Goal: Task Accomplishment & Management: Use online tool/utility

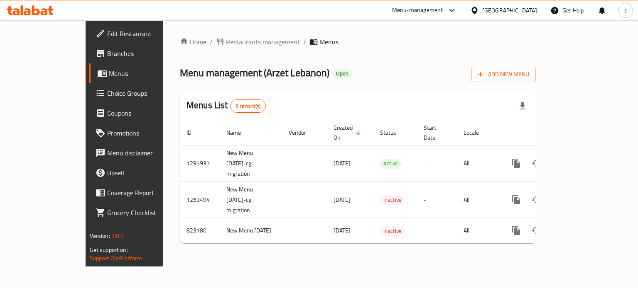
click at [226, 41] on span "Restaurants management" at bounding box center [263, 42] width 74 height 10
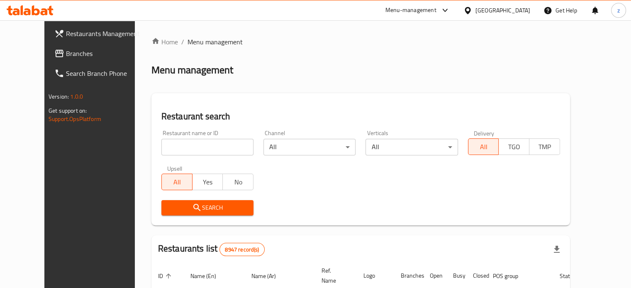
click at [170, 147] on input "search" at bounding box center [207, 147] width 92 height 17
type input "bihalib"
click button "Search" at bounding box center [207, 207] width 92 height 15
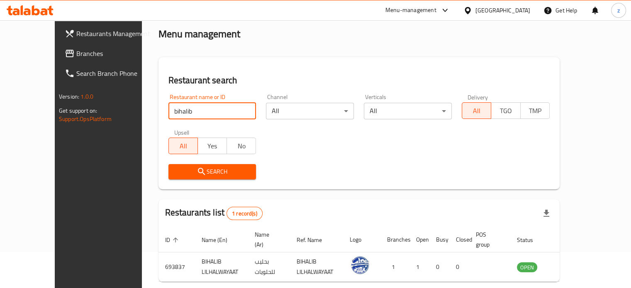
scroll to position [65, 0]
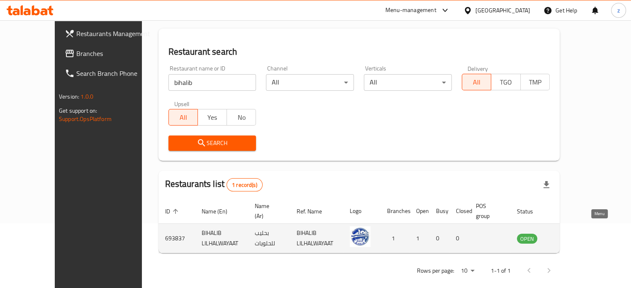
click at [576, 234] on link "enhanced table" at bounding box center [568, 239] width 15 height 10
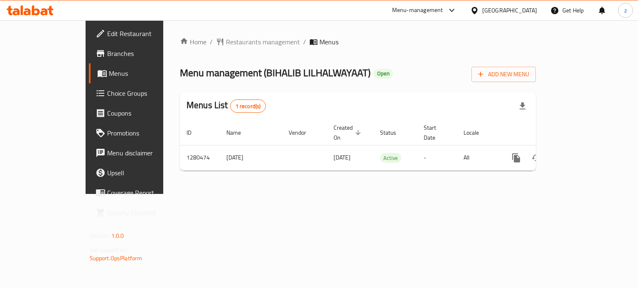
click at [107, 56] on span "Branches" at bounding box center [146, 54] width 78 height 10
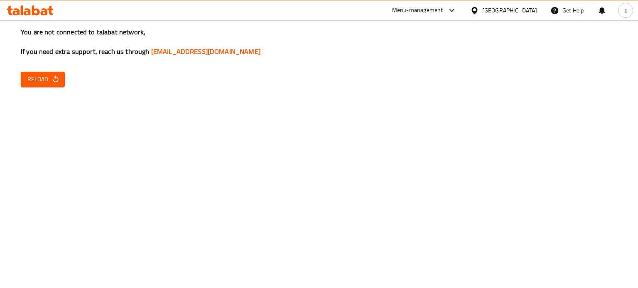
click at [53, 79] on icon "button" at bounding box center [55, 79] width 8 height 8
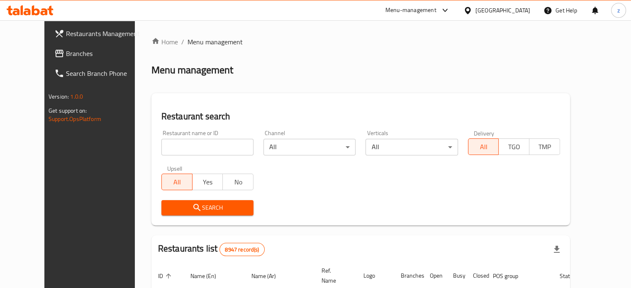
click at [233, 145] on input "search" at bounding box center [207, 147] width 92 height 17
type input "Arzet Lebanon"
click button "Search" at bounding box center [207, 207] width 92 height 15
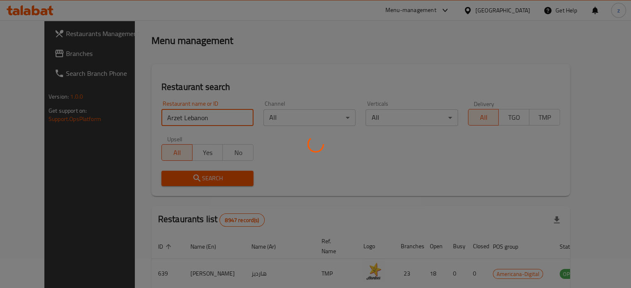
scroll to position [65, 0]
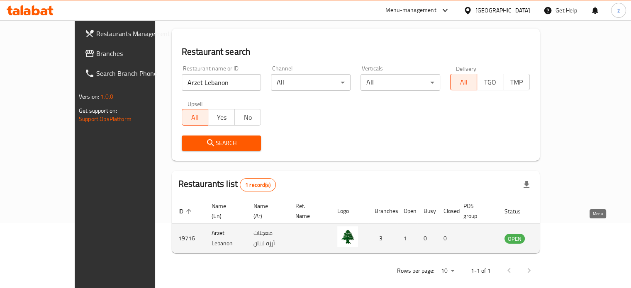
click at [564, 234] on link "enhanced table" at bounding box center [555, 239] width 15 height 10
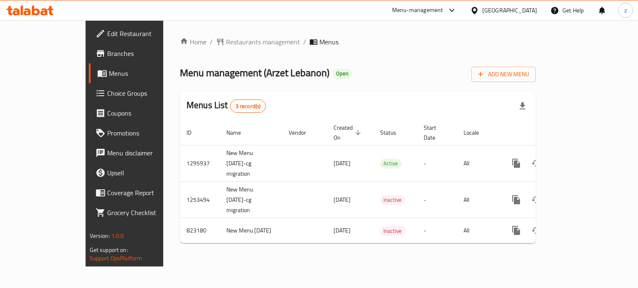
click at [89, 47] on link "Branches" at bounding box center [140, 54] width 103 height 20
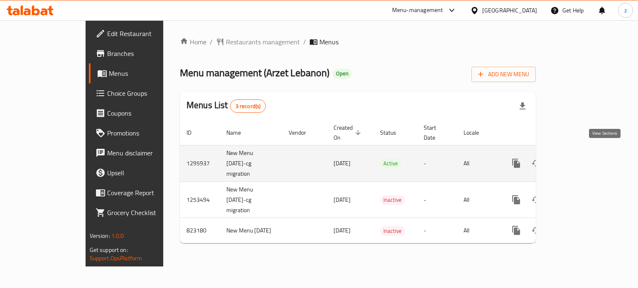
click at [579, 160] on icon "enhanced table" at bounding box center [575, 163] width 7 height 7
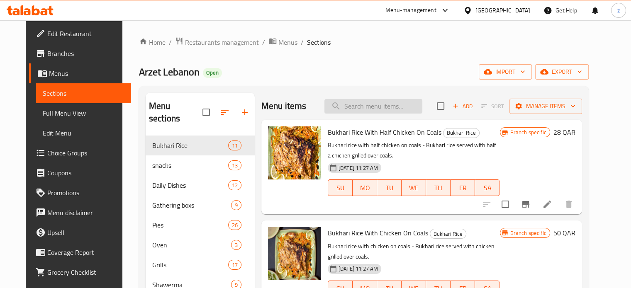
click at [385, 108] on input "search" at bounding box center [374, 106] width 98 height 15
paste input "Arayes"
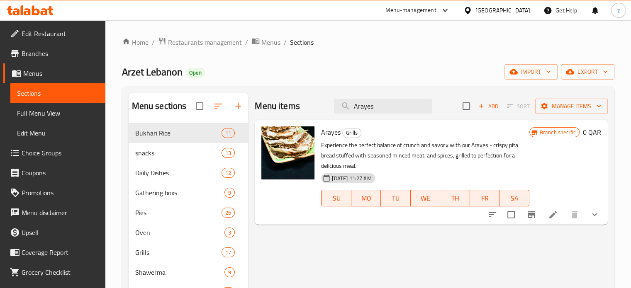
type input "Arayes"
click at [530, 218] on icon "Branch-specific-item" at bounding box center [531, 215] width 7 height 7
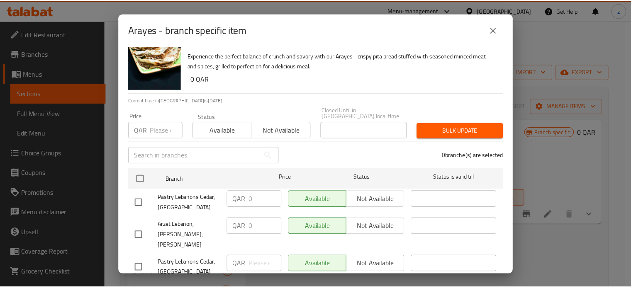
scroll to position [26, 0]
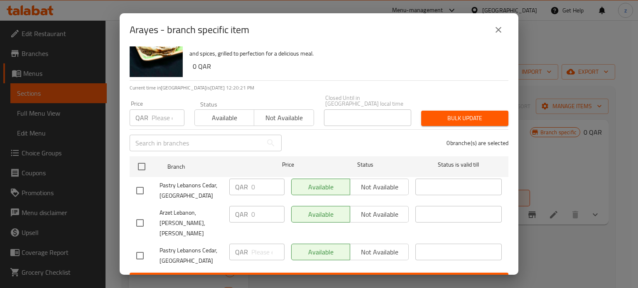
click at [504, 31] on button "close" at bounding box center [498, 30] width 20 height 20
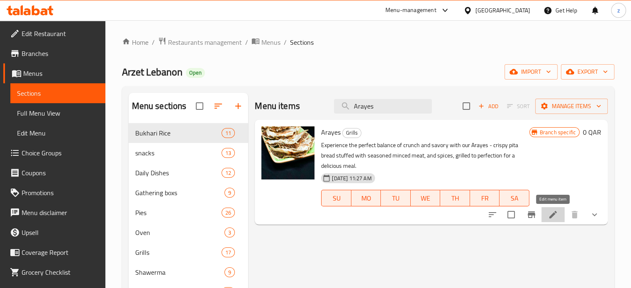
click at [555, 215] on icon at bounding box center [553, 215] width 10 height 10
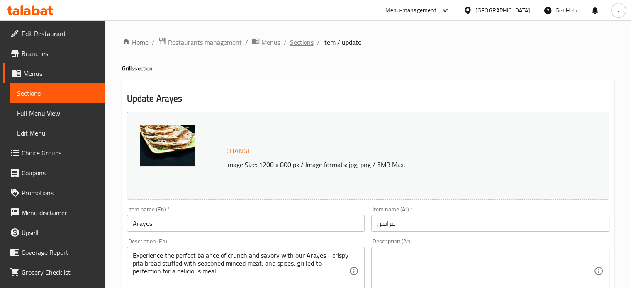
click at [302, 45] on span "Sections" at bounding box center [302, 42] width 24 height 10
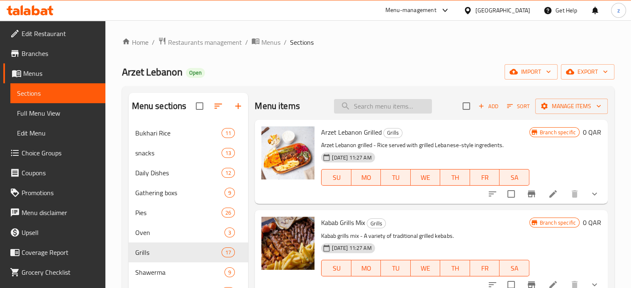
click at [362, 104] on input "search" at bounding box center [383, 106] width 98 height 15
paste input "Bukhari rice with mix grill"
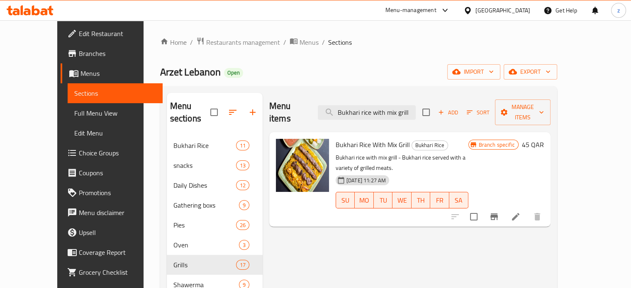
drag, startPoint x: 424, startPoint y: 104, endPoint x: 301, endPoint y: 101, distance: 122.9
click at [301, 101] on div "Menu items Bukhari rice with mix grill Add Sort Manage items" at bounding box center [409, 112] width 281 height 39
paste input "Meat with vegetables"
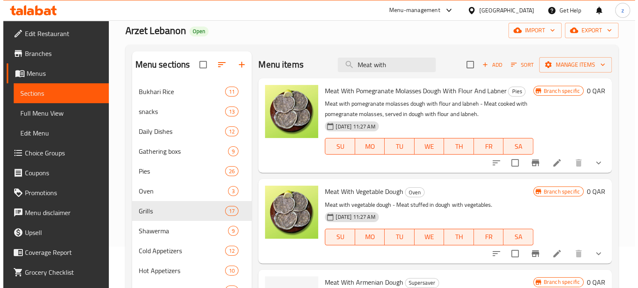
scroll to position [83, 0]
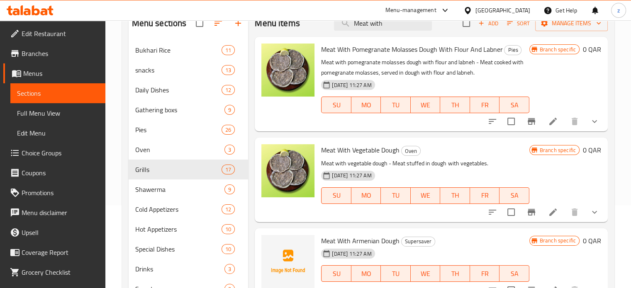
type input "Meat with"
click at [528, 211] on icon "Branch-specific-item" at bounding box center [532, 213] width 10 height 10
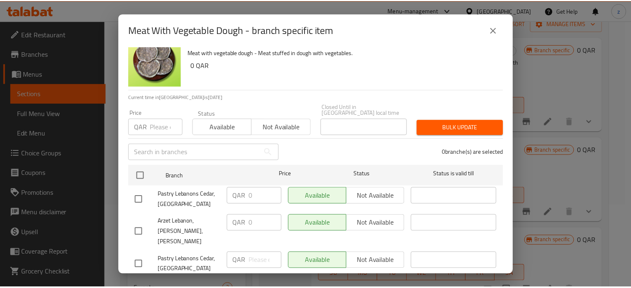
scroll to position [26, 0]
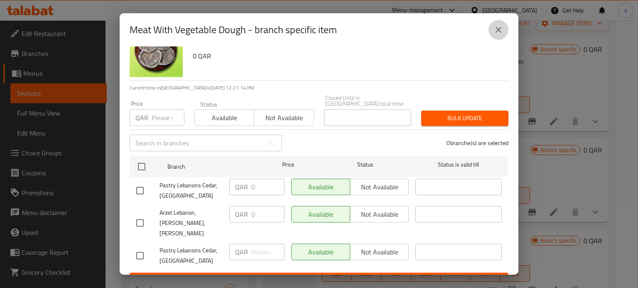
click at [491, 29] on button "close" at bounding box center [498, 30] width 20 height 20
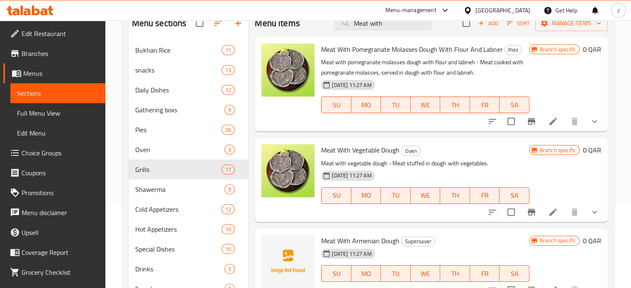
click at [555, 121] on icon at bounding box center [553, 122] width 10 height 10
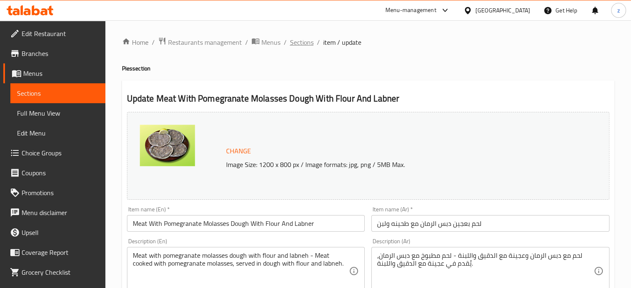
click at [301, 43] on span "Sections" at bounding box center [302, 42] width 24 height 10
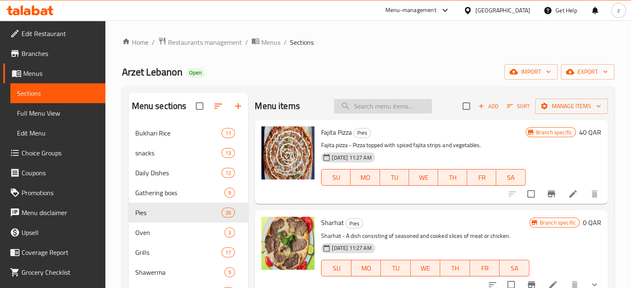
click at [368, 107] on input "search" at bounding box center [383, 106] width 98 height 15
paste input "Meat with pomegranate"
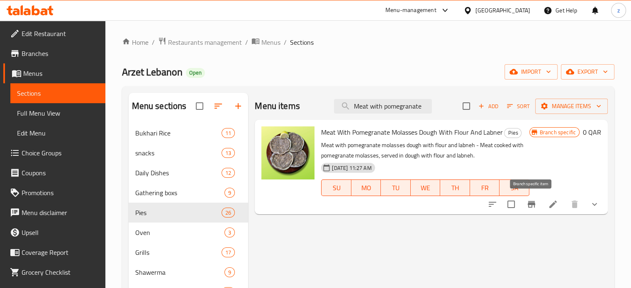
type input "Meat with pomegranate"
click at [529, 207] on icon "Branch-specific-item" at bounding box center [531, 204] width 7 height 7
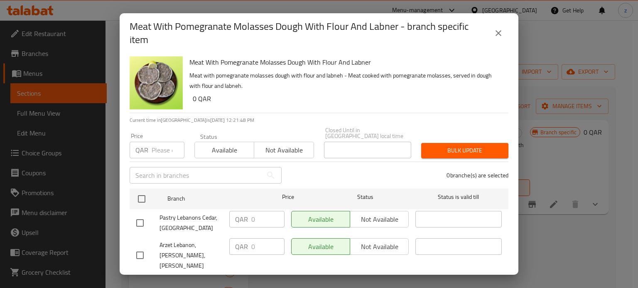
click at [498, 35] on icon "close" at bounding box center [498, 33] width 10 height 10
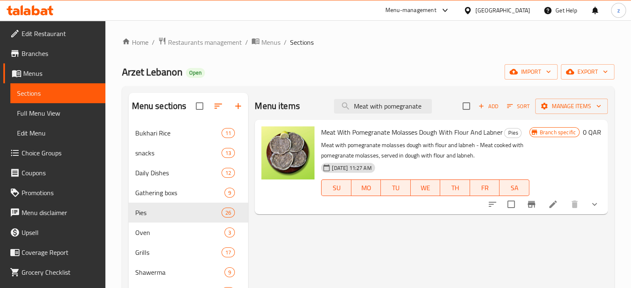
click at [555, 204] on icon at bounding box center [553, 204] width 7 height 7
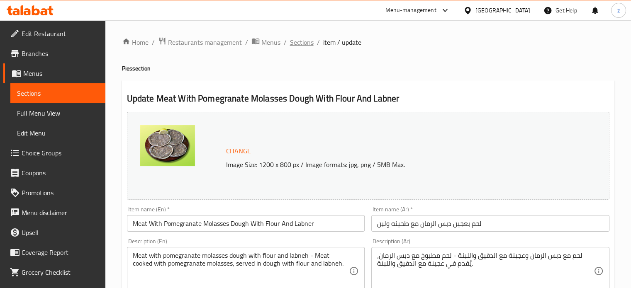
click at [299, 42] on span "Sections" at bounding box center [302, 42] width 24 height 10
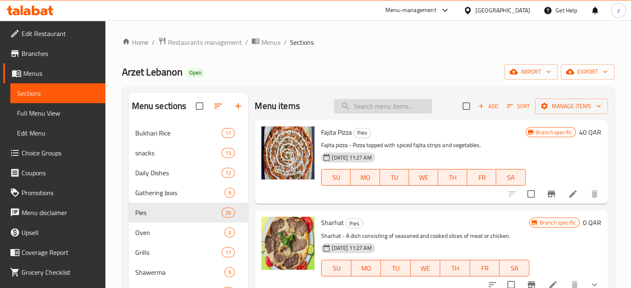
click at [374, 106] on input "search" at bounding box center [383, 106] width 98 height 15
paste input "Meat with vegetables"
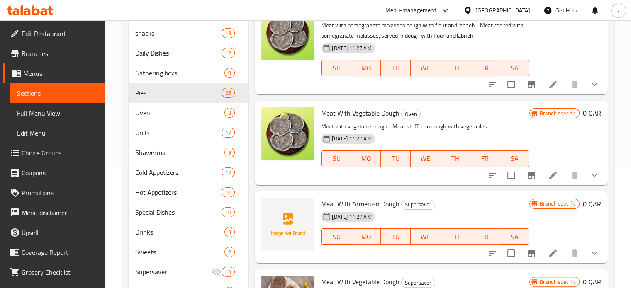
scroll to position [125, 0]
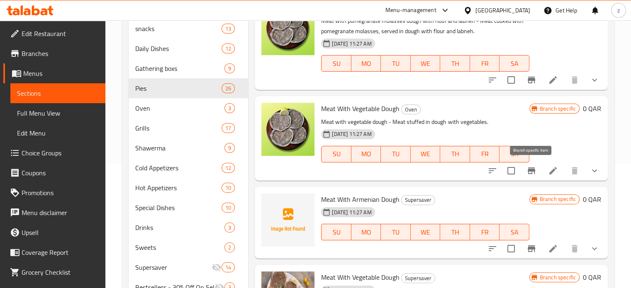
type input "Meat with"
click at [535, 170] on icon "Branch-specific-item" at bounding box center [532, 171] width 10 height 10
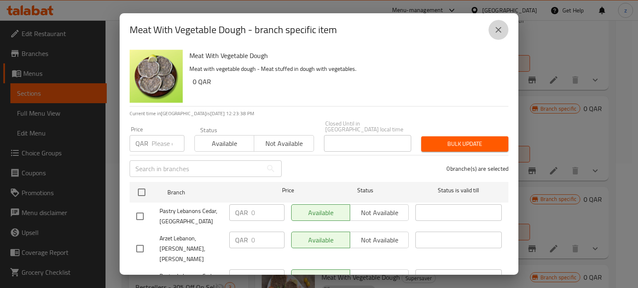
click at [500, 28] on icon "close" at bounding box center [498, 30] width 6 height 6
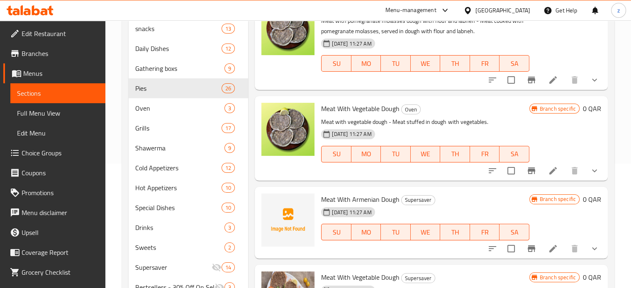
click at [563, 172] on li at bounding box center [553, 171] width 23 height 15
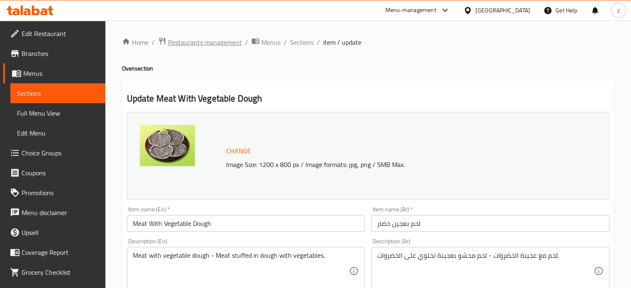
click at [227, 44] on span "Restaurants management" at bounding box center [205, 42] width 74 height 10
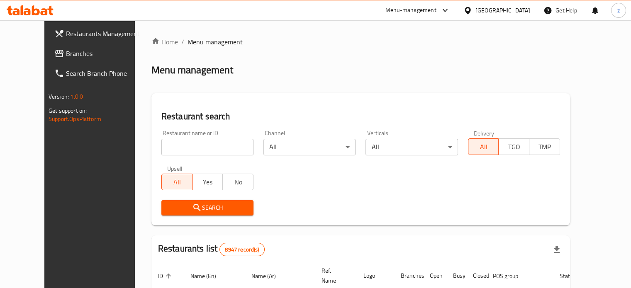
click at [174, 149] on input "search" at bounding box center [207, 147] width 92 height 17
click button "Search" at bounding box center [207, 207] width 92 height 15
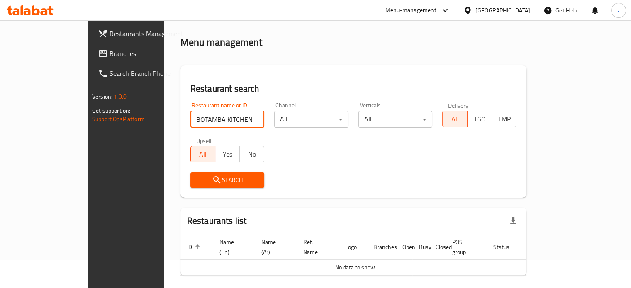
scroll to position [50, 0]
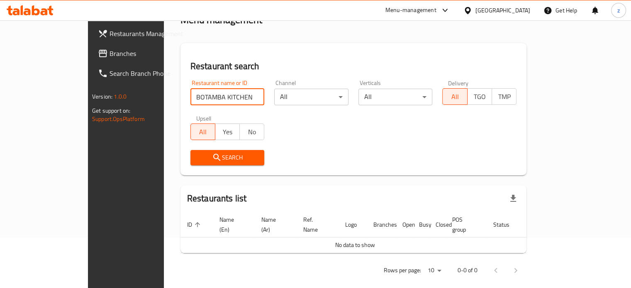
drag, startPoint x: 193, startPoint y: 96, endPoint x: 167, endPoint y: 96, distance: 26.2
click at [191, 96] on input "BOTAMBA KITCHEN" at bounding box center [228, 97] width 74 height 17
type input "BOTAMBA"
click button "Search" at bounding box center [228, 157] width 74 height 15
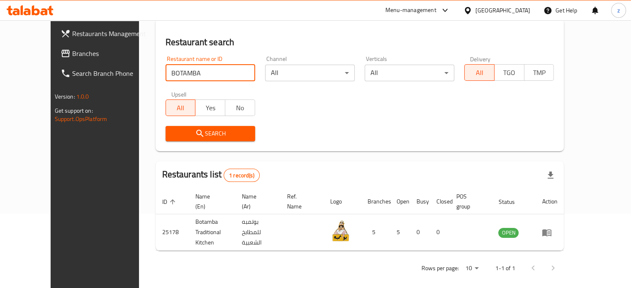
scroll to position [75, 0]
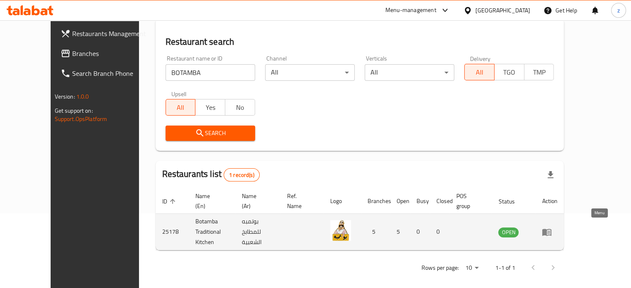
click at [550, 231] on icon "enhanced table" at bounding box center [548, 232] width 3 height 3
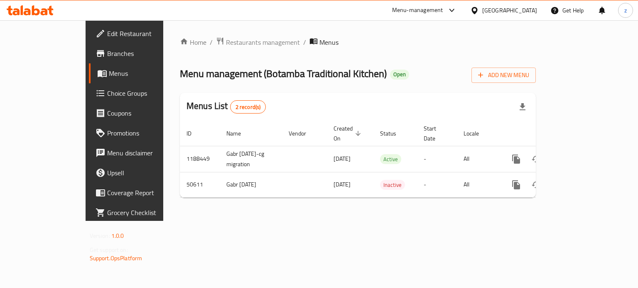
click at [107, 54] on span "Branches" at bounding box center [146, 54] width 78 height 10
